Goal: Obtain resource: Obtain resource

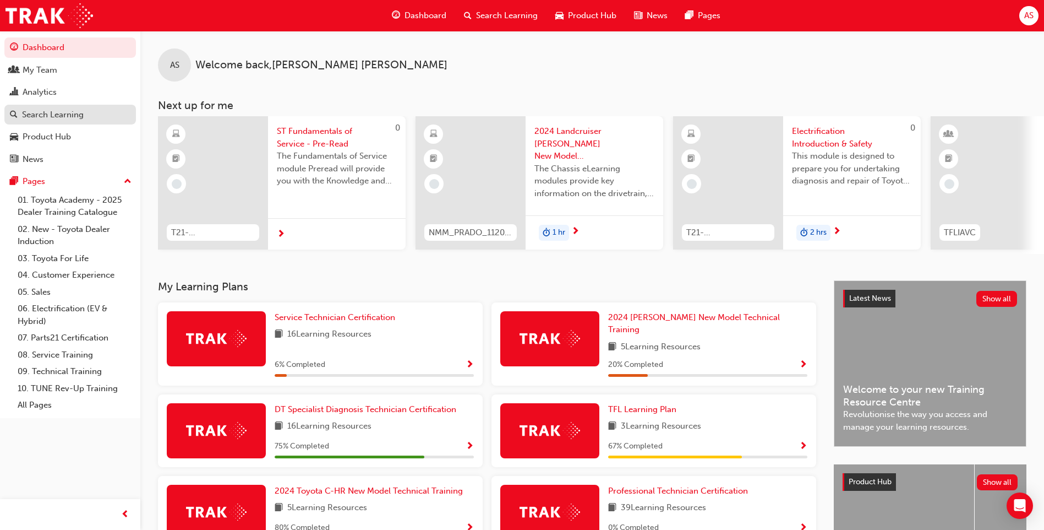
click at [69, 113] on div "Search Learning" at bounding box center [53, 114] width 62 height 13
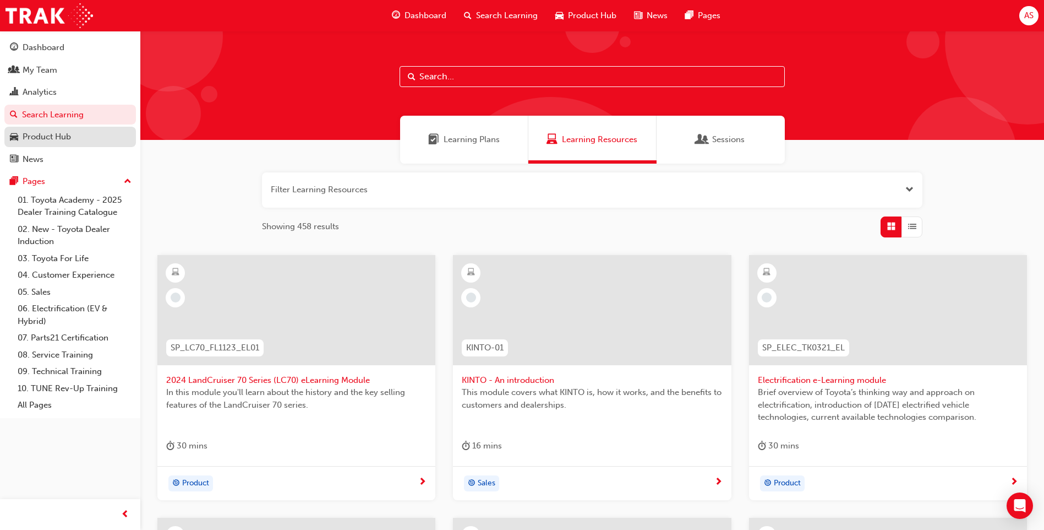
click at [70, 141] on div "Product Hub" at bounding box center [47, 136] width 48 height 13
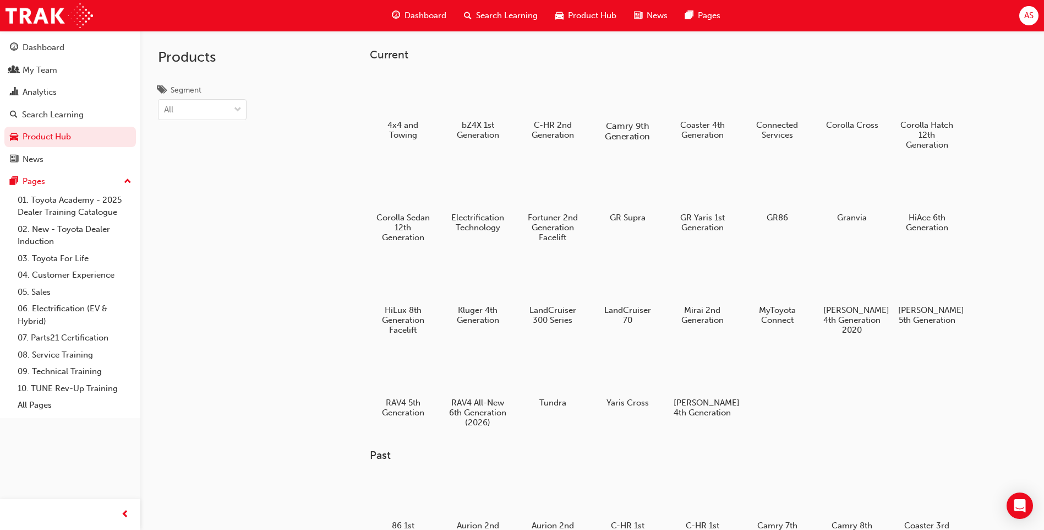
click at [630, 122] on h5 "Camry 9th Generation" at bounding box center [627, 131] width 61 height 21
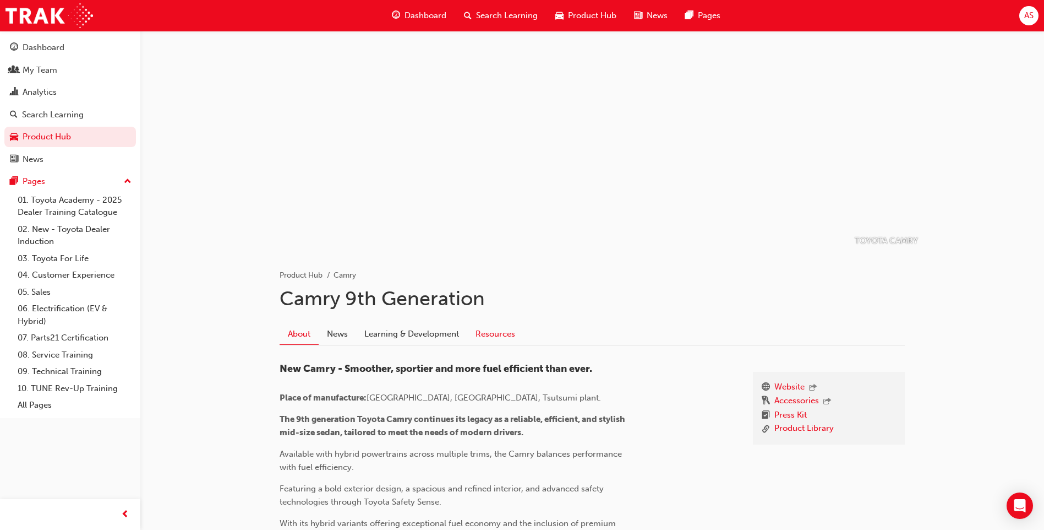
click at [488, 331] on link "Resources" at bounding box center [495, 333] width 56 height 21
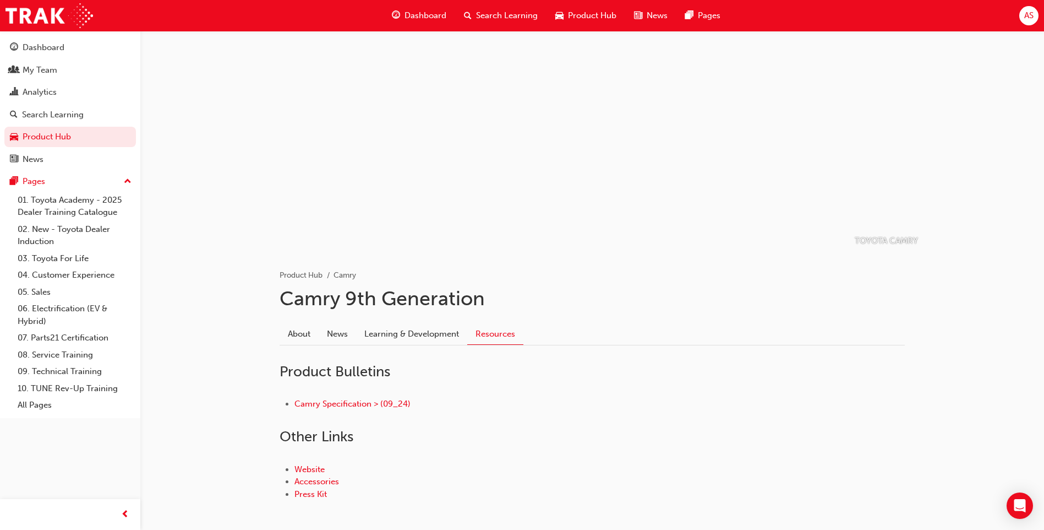
scroll to position [51, 0]
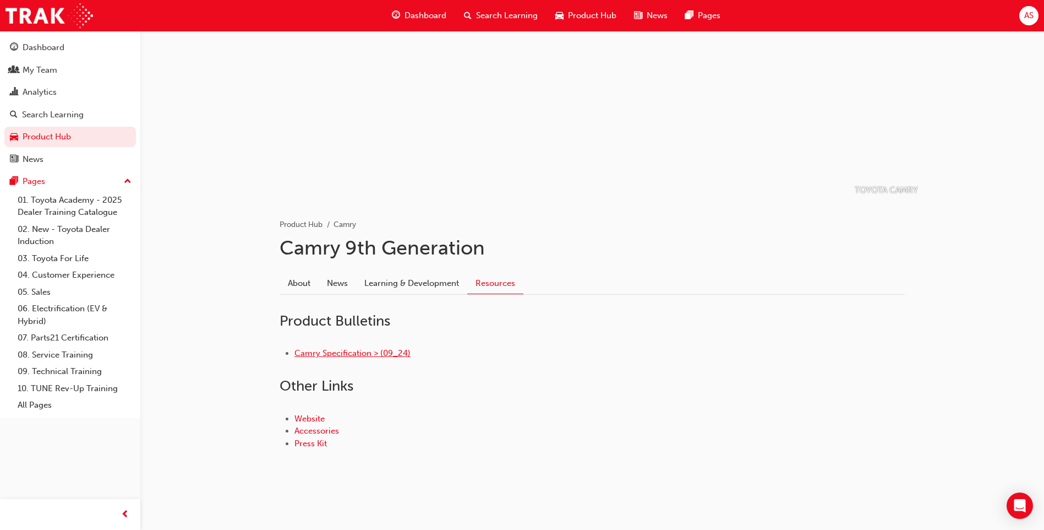
click at [393, 355] on link "Camry Specification > (09_24)" at bounding box center [353, 353] width 116 height 10
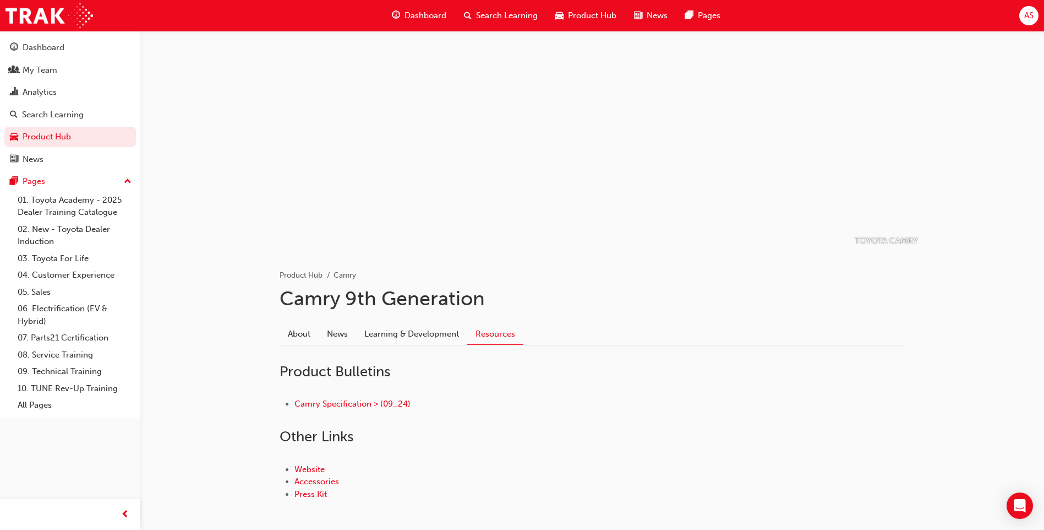
scroll to position [51, 0]
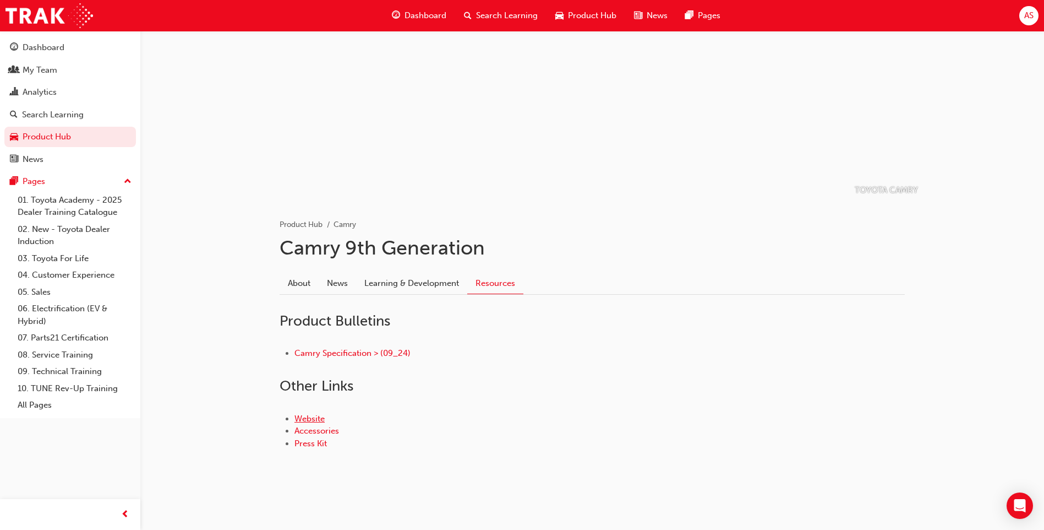
click at [318, 418] on link "Website" at bounding box center [310, 418] width 30 height 10
